Goal: Communication & Community: Answer question/provide support

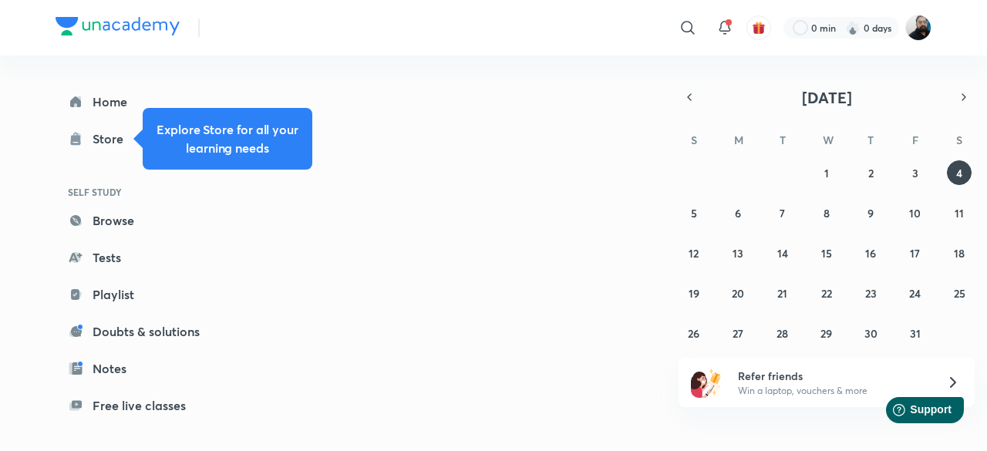
click at [918, 34] on img at bounding box center [918, 28] width 26 height 26
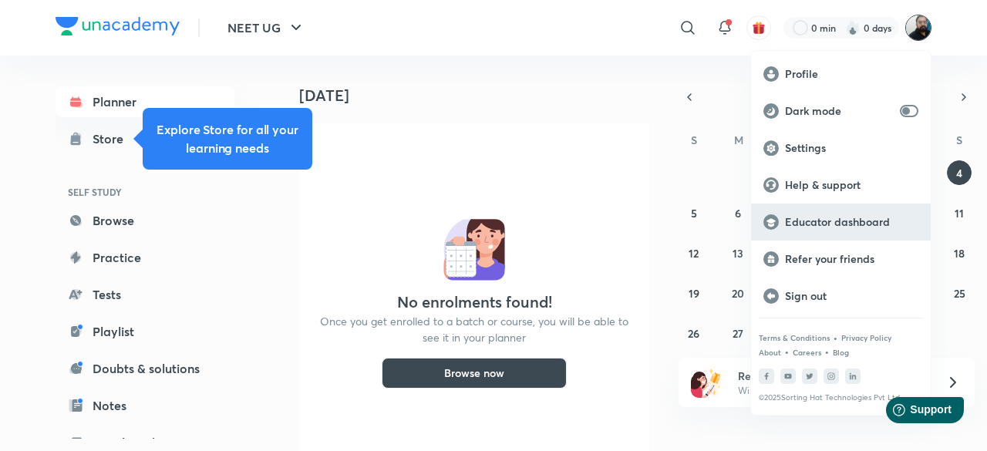
click at [829, 222] on p "Educator dashboard" at bounding box center [851, 222] width 133 height 14
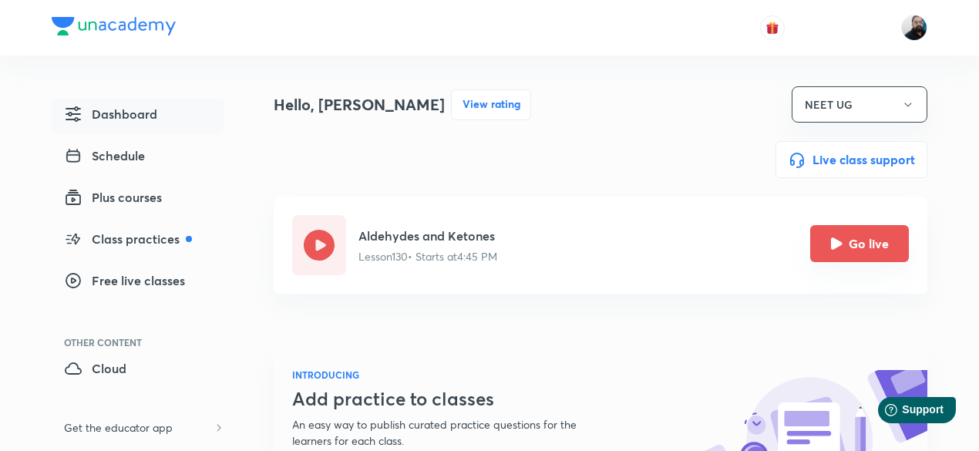
click at [834, 249] on icon "Go live" at bounding box center [837, 243] width 12 height 12
click at [833, 245] on icon "Go live" at bounding box center [837, 243] width 12 height 12
